Goal: Task Accomplishment & Management: Complete application form

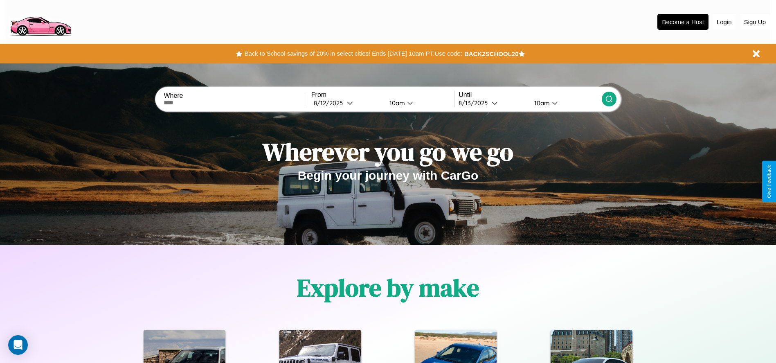
scroll to position [170, 0]
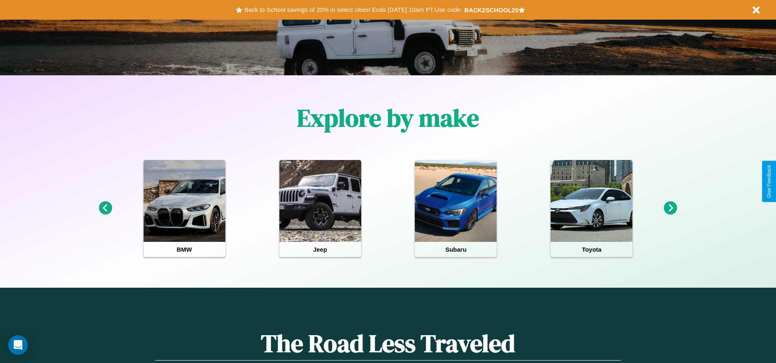
click at [105, 208] on icon at bounding box center [105, 207] width 13 height 13
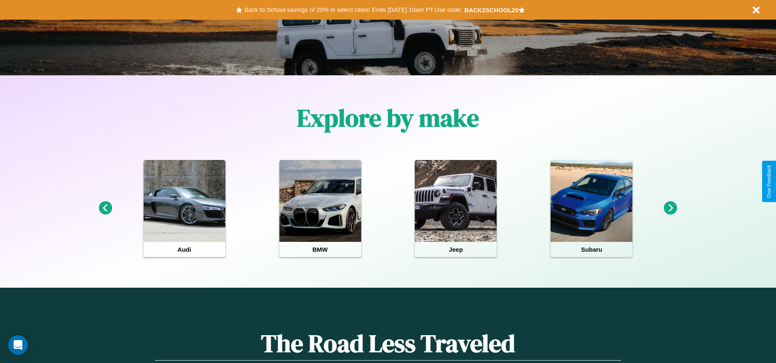
click at [670, 208] on icon at bounding box center [670, 207] width 13 height 13
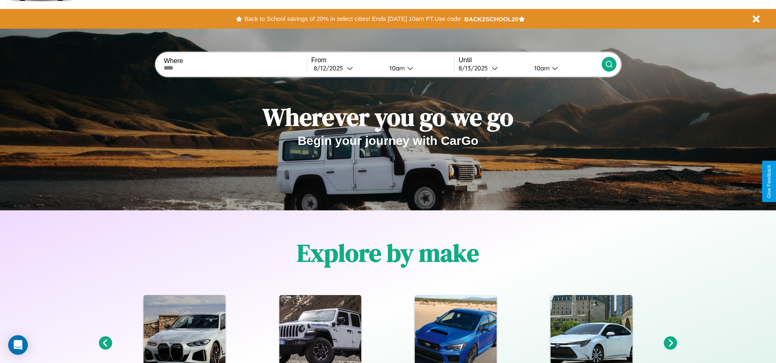
scroll to position [0, 0]
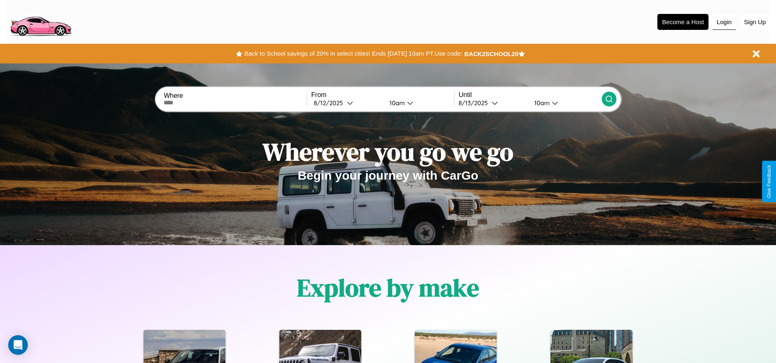
click at [724, 22] on button "Login" at bounding box center [724, 22] width 23 height 16
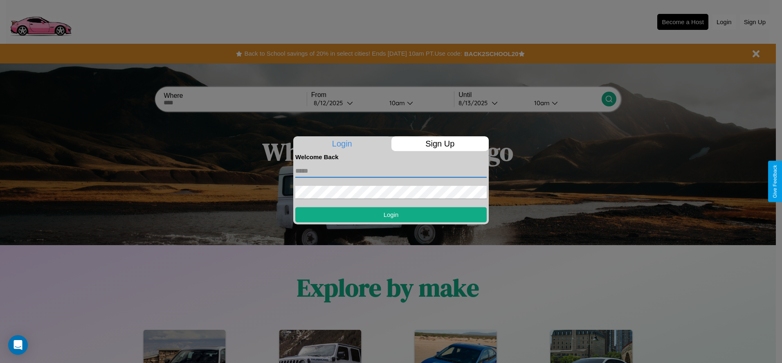
click at [391, 171] on input "text" at bounding box center [390, 170] width 191 height 13
type input "**********"
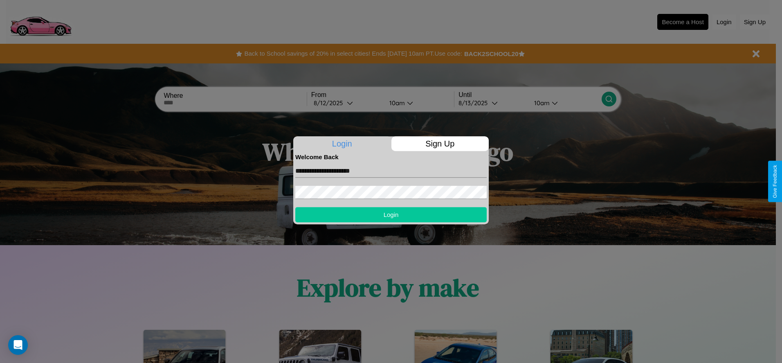
click at [391, 214] on button "Login" at bounding box center [390, 214] width 191 height 15
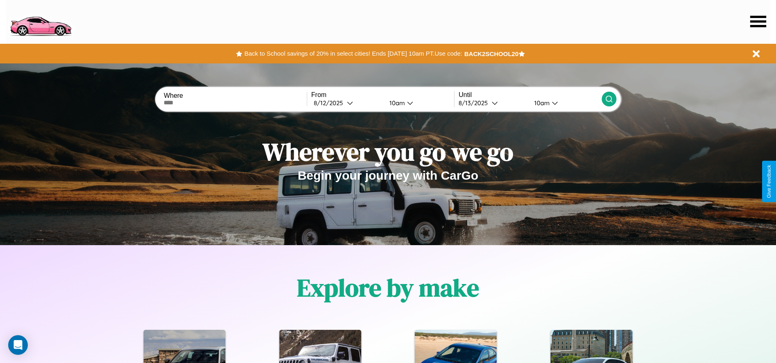
click at [758, 21] on icon at bounding box center [758, 21] width 16 height 11
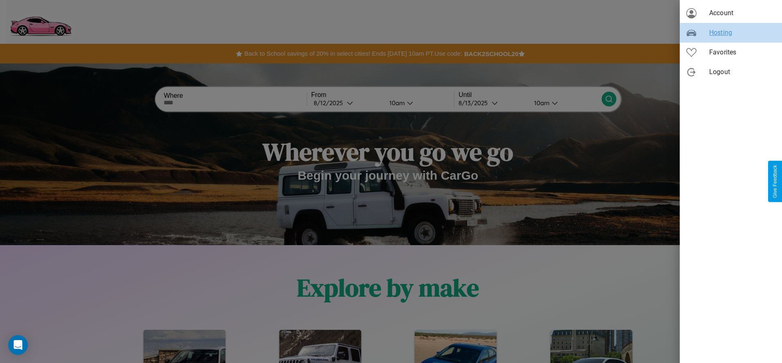
click at [731, 33] on span "Hosting" at bounding box center [742, 33] width 66 height 10
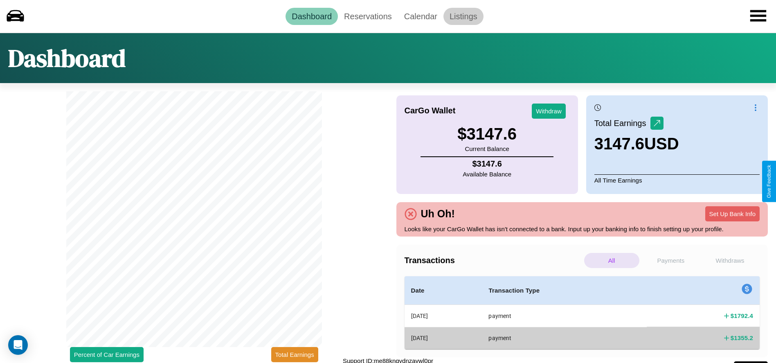
click at [463, 16] on link "Listings" at bounding box center [463, 16] width 40 height 17
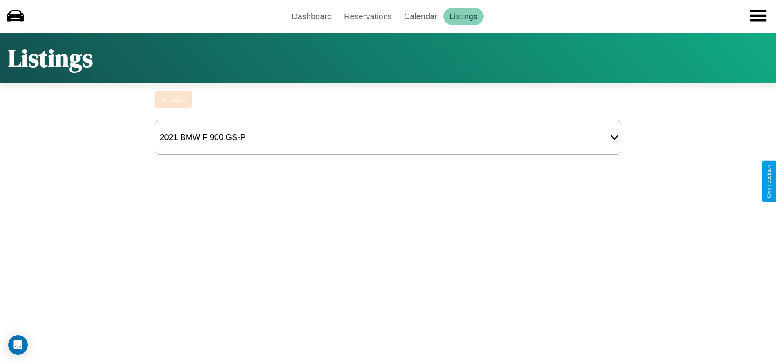
click at [173, 99] on div "Listing" at bounding box center [179, 99] width 18 height 7
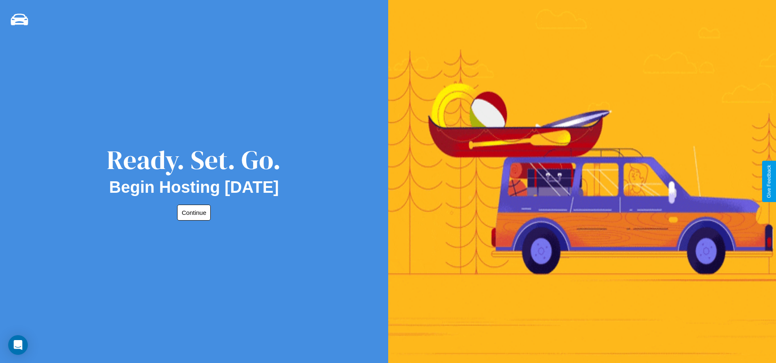
click at [192, 212] on button "Continue" at bounding box center [194, 213] width 34 height 16
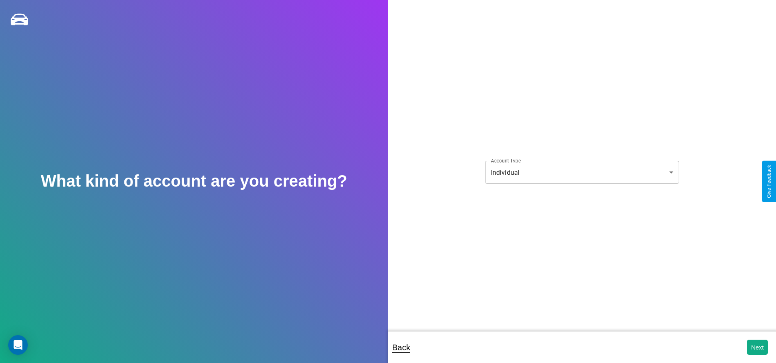
click at [582, 172] on body "**********" at bounding box center [388, 187] width 776 height 374
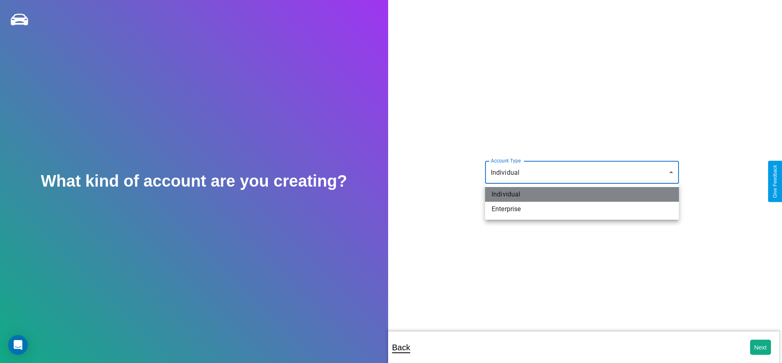
click at [582, 194] on li "Individual" at bounding box center [582, 194] width 194 height 15
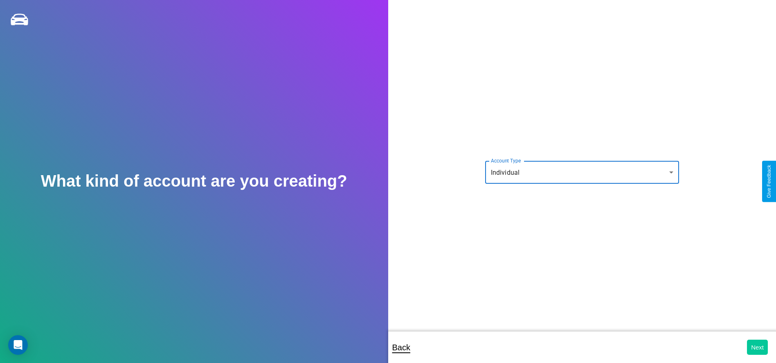
click at [757, 347] on button "Next" at bounding box center [757, 347] width 21 height 15
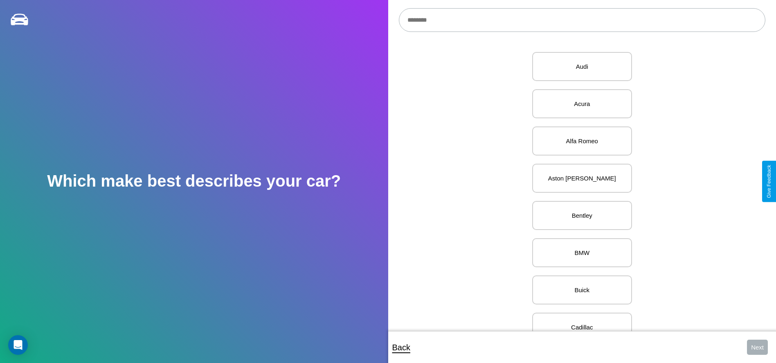
click at [582, 20] on input "text" at bounding box center [582, 20] width 367 height 24
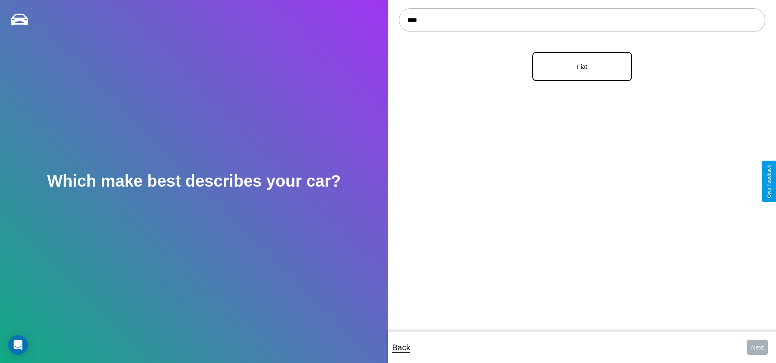
type input "****"
click at [579, 67] on p "Fiat" at bounding box center [582, 66] width 82 height 11
click at [757, 347] on button "Next" at bounding box center [757, 347] width 21 height 15
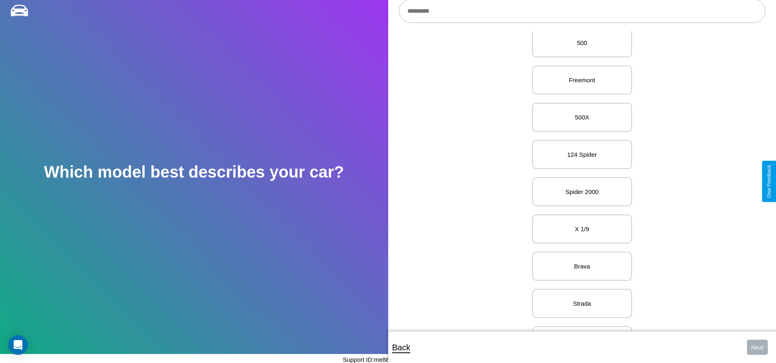
scroll to position [100, 0]
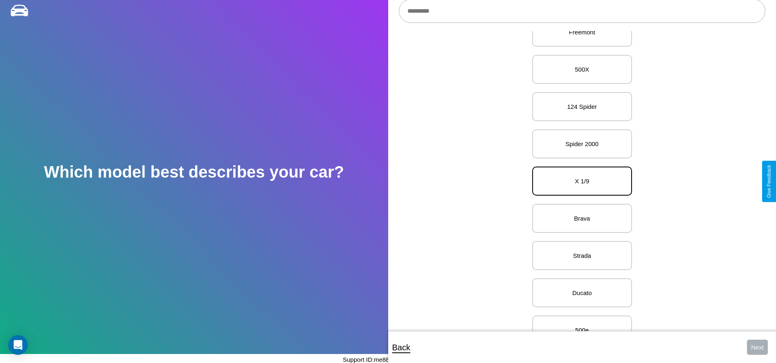
click at [579, 181] on p "X 1/9" at bounding box center [582, 180] width 82 height 11
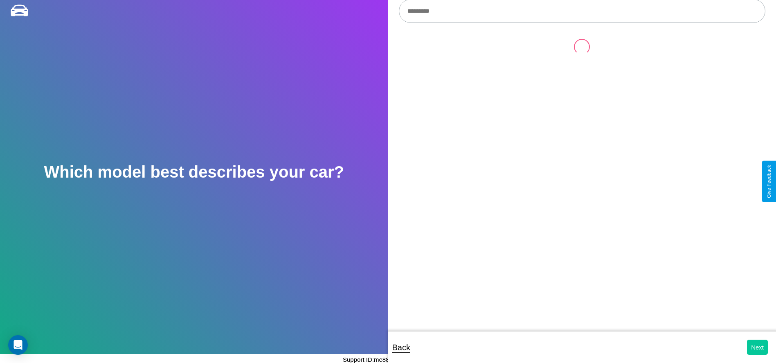
click at [757, 347] on button "Next" at bounding box center [757, 347] width 21 height 15
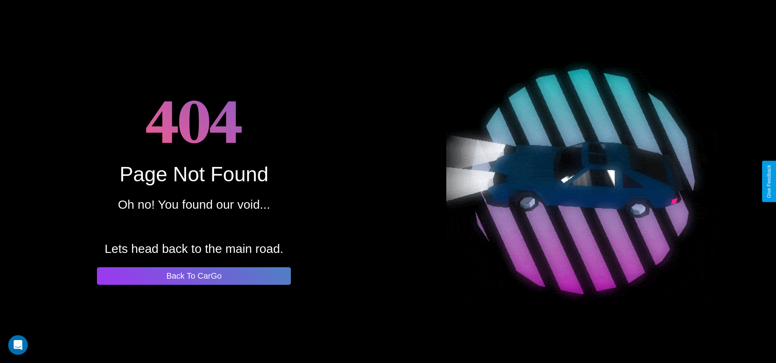
click at [194, 276] on button "Back To CarGo" at bounding box center [194, 276] width 194 height 18
